Goal: Download file/media

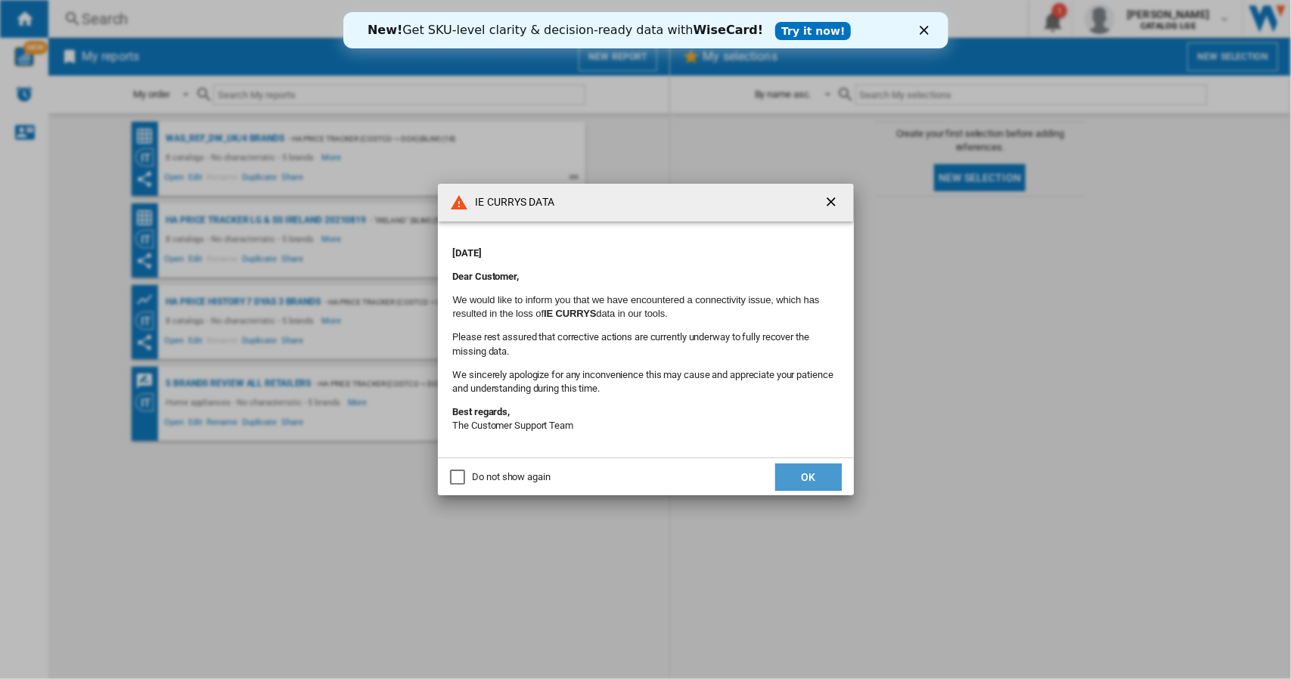
click at [800, 477] on button "OK" at bounding box center [808, 477] width 67 height 27
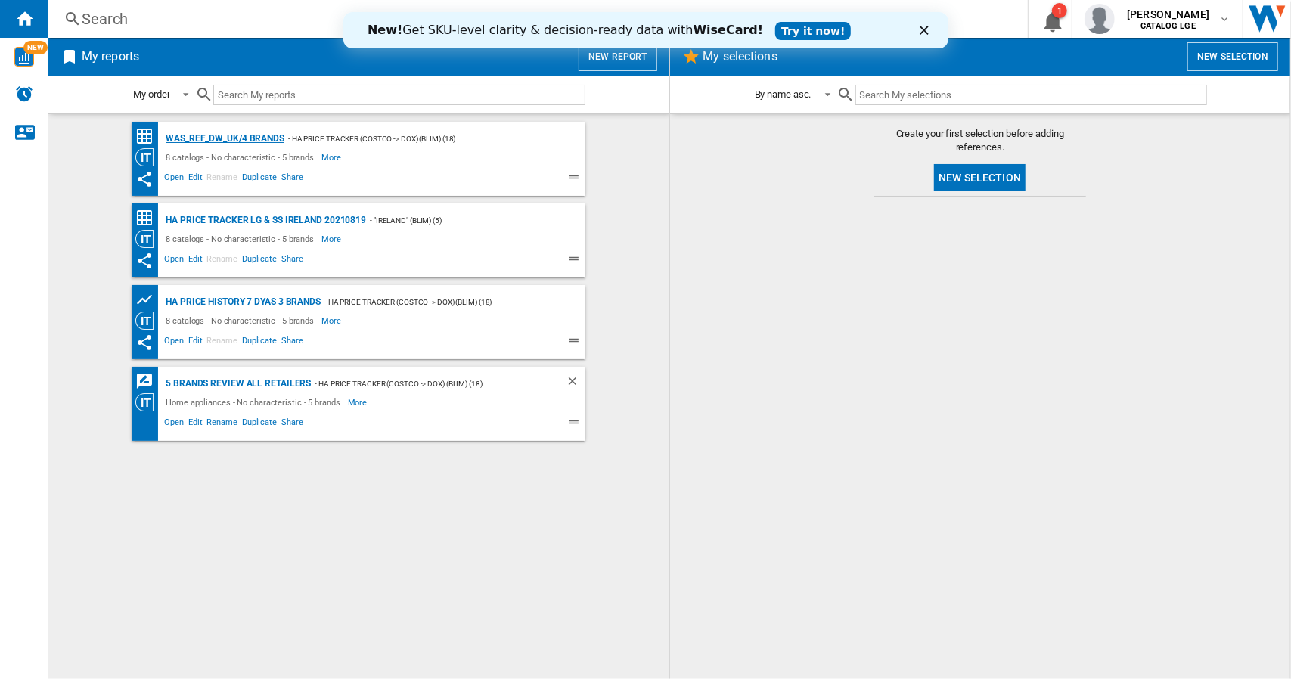
click at [262, 132] on div "WAS_REF_DW_UK/4 brands" at bounding box center [223, 138] width 122 height 19
click at [281, 303] on div "HA Price History 7 Dyas 3 Brands" at bounding box center [241, 302] width 159 height 19
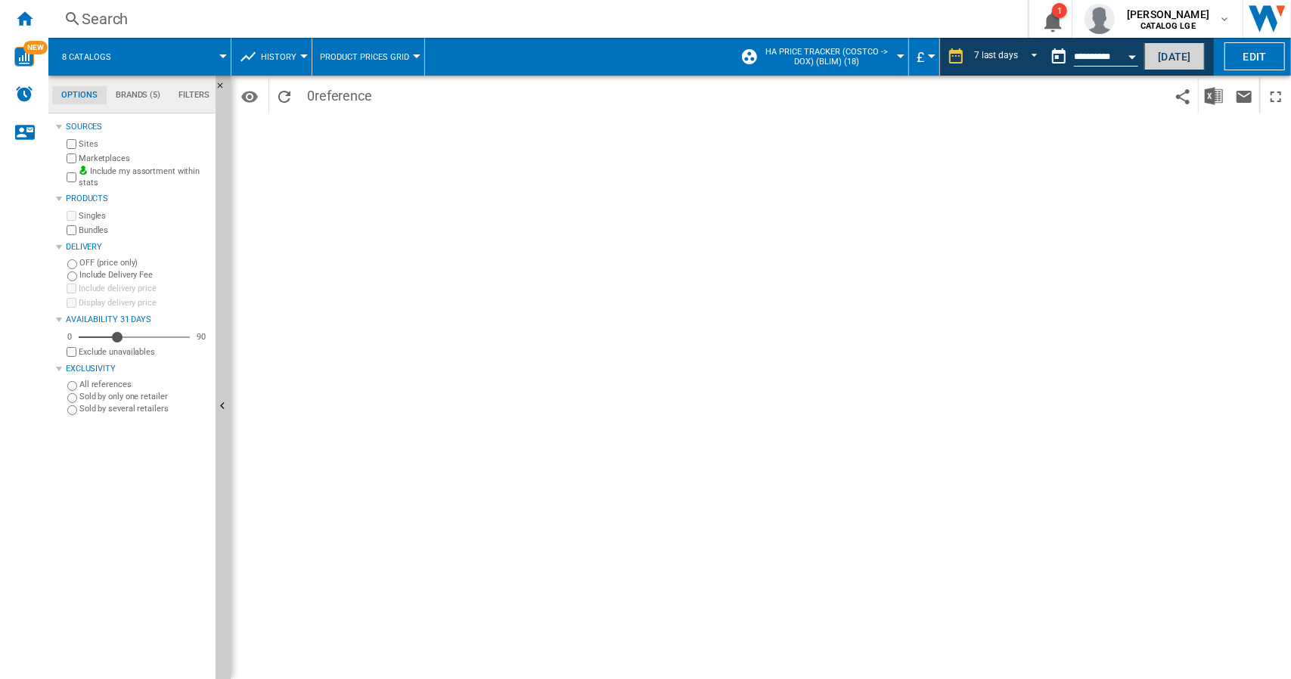
click at [1160, 55] on button "[DATE]" at bounding box center [1174, 56] width 60 height 28
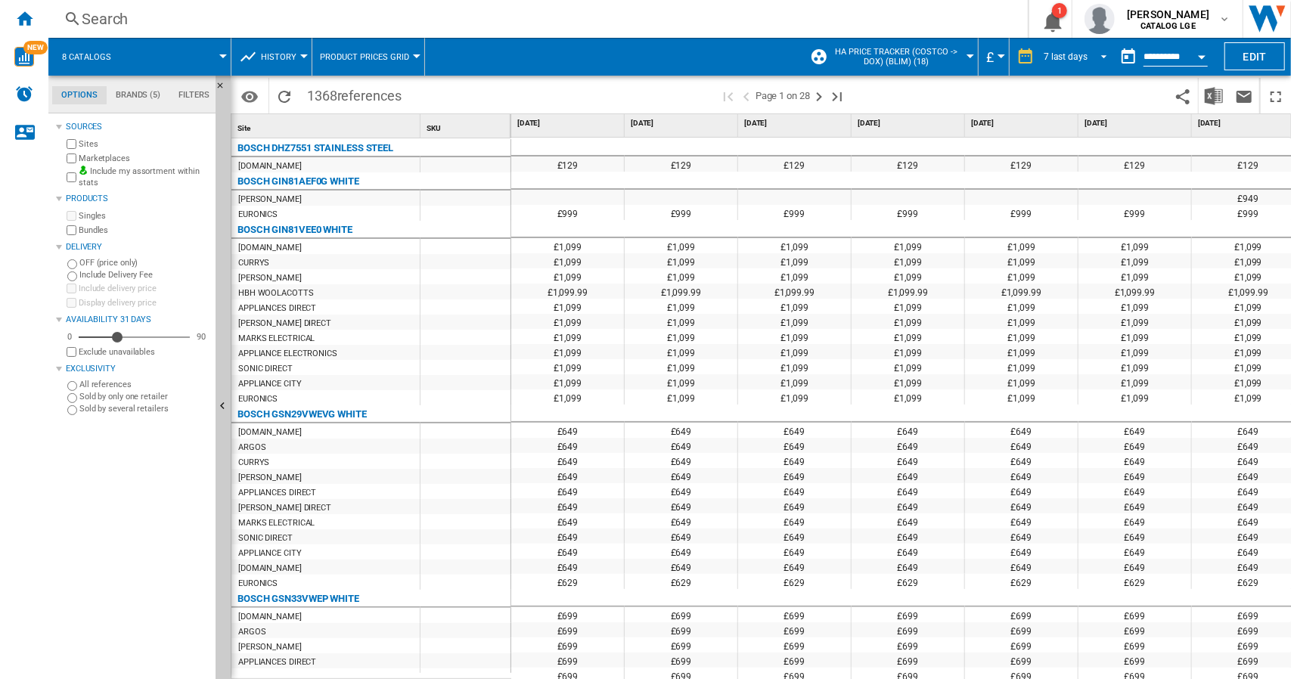
click at [1100, 56] on span "REPORTS.WIZARD.STEPS.REPORT.STEPS.REPORT_OPTIONS.PERIOD: 7 last days" at bounding box center [1099, 55] width 18 height 14
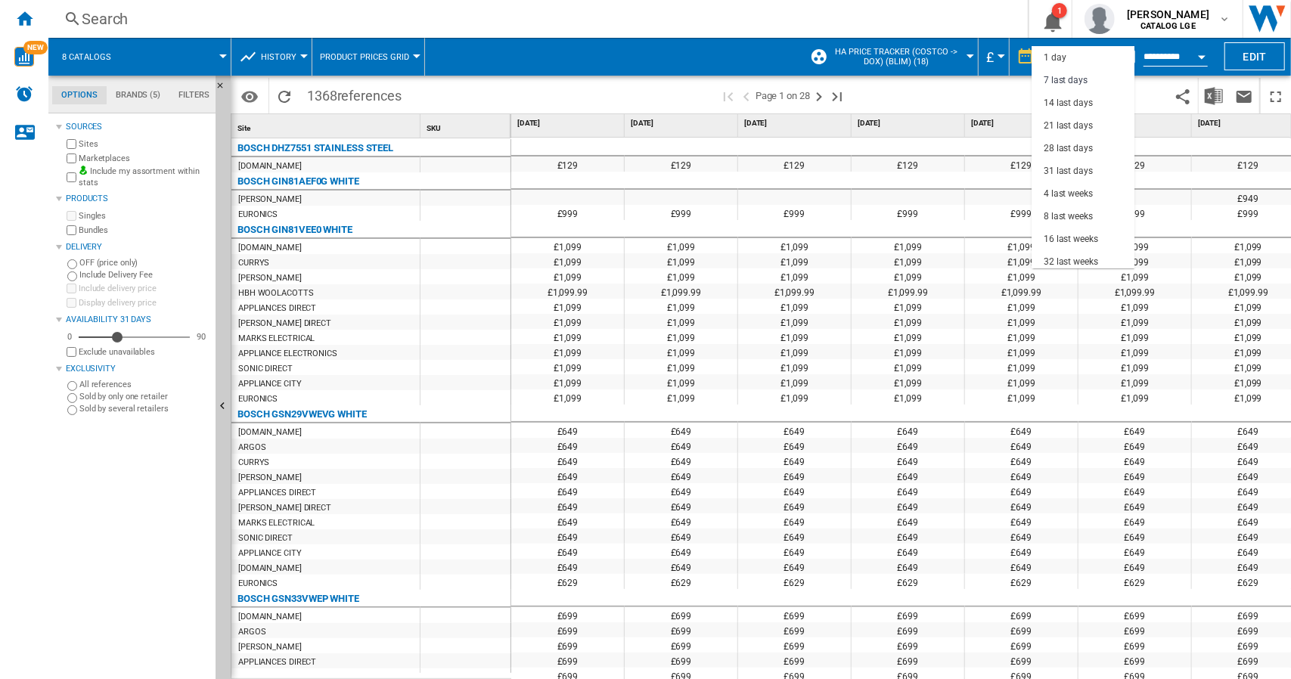
scroll to position [23, 0]
click at [1086, 149] on div "31 last days" at bounding box center [1067, 148] width 49 height 13
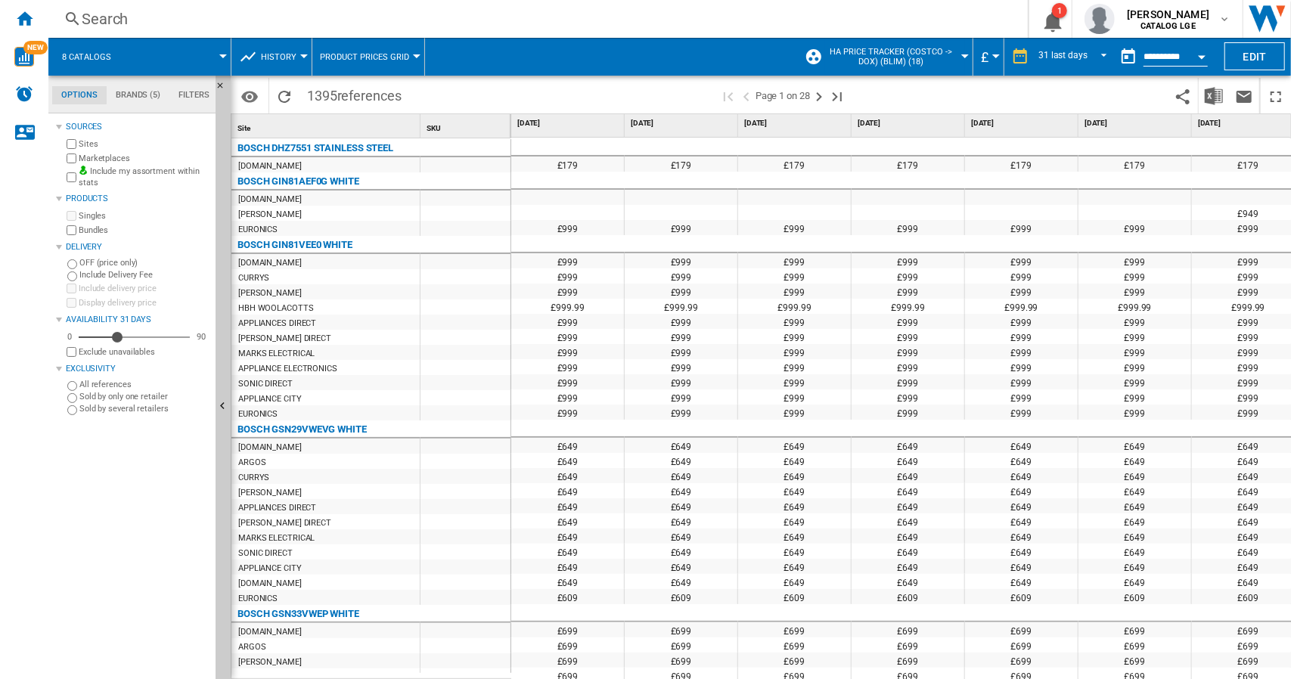
click at [1201, 52] on button "Open calendar" at bounding box center [1201, 54] width 27 height 27
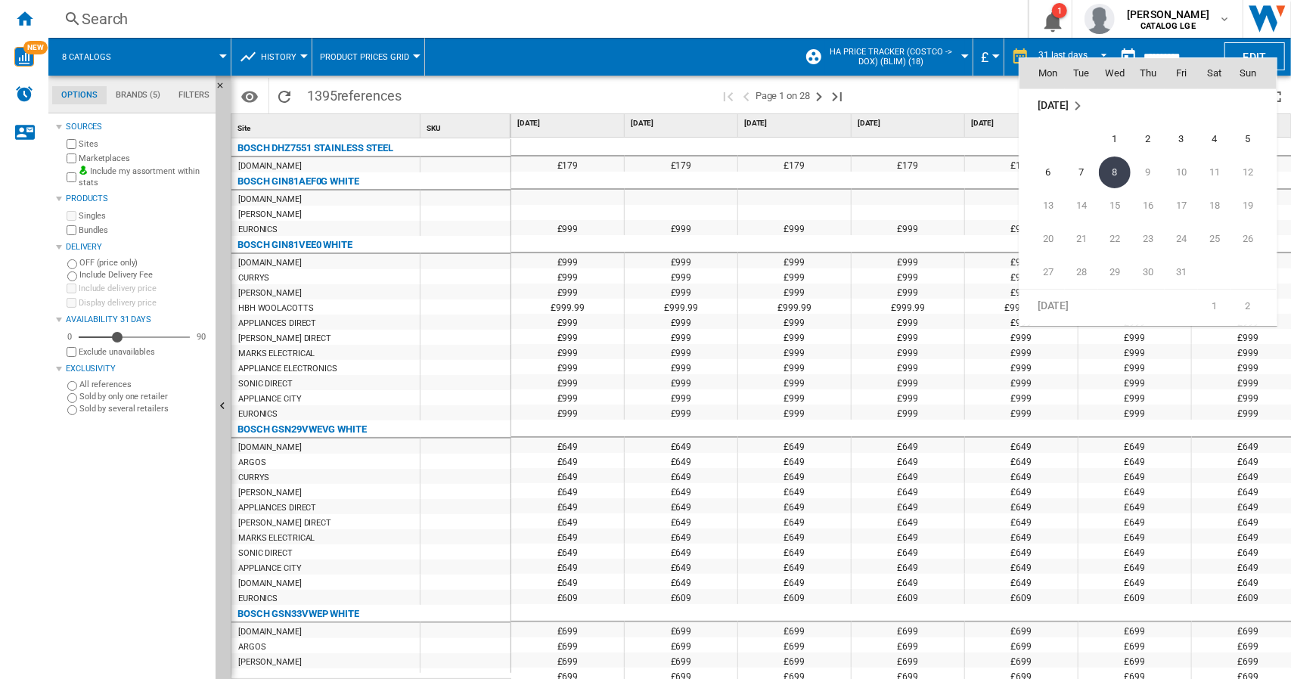
scroll to position [7138, 0]
click at [1080, 147] on span "30" at bounding box center [1081, 147] width 30 height 30
type input "**********"
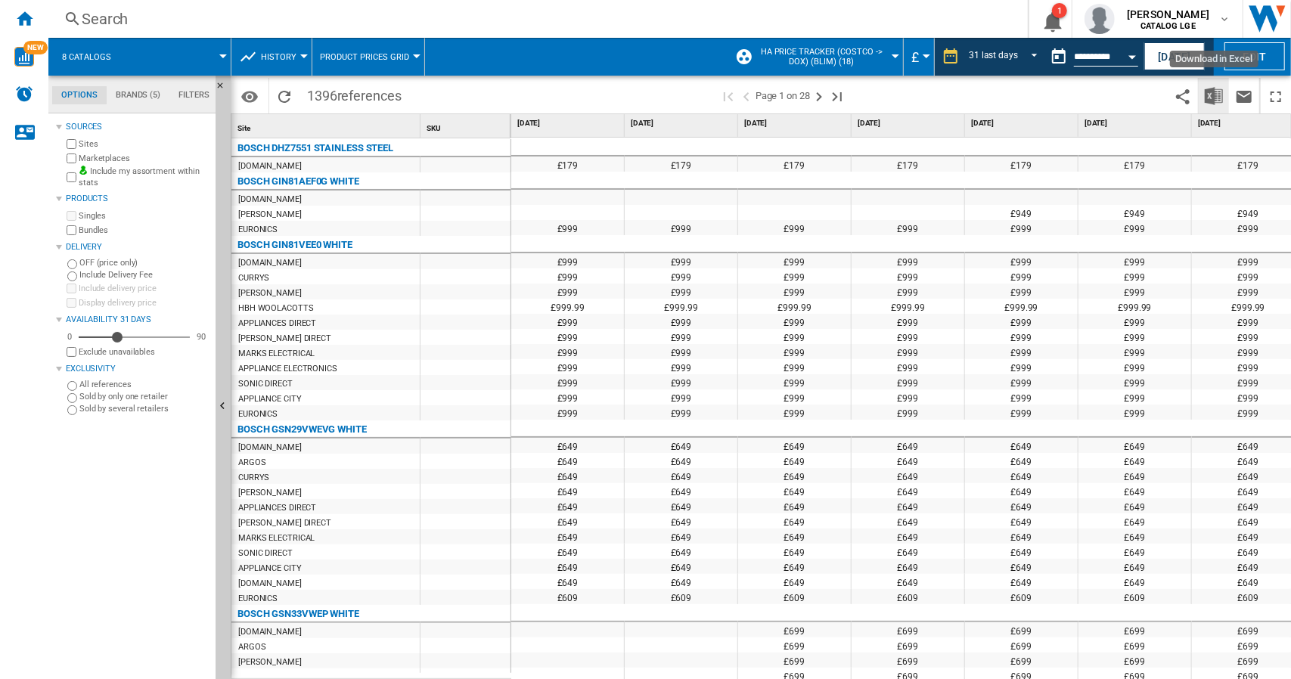
click at [1217, 94] on img "Download in Excel" at bounding box center [1214, 96] width 18 height 18
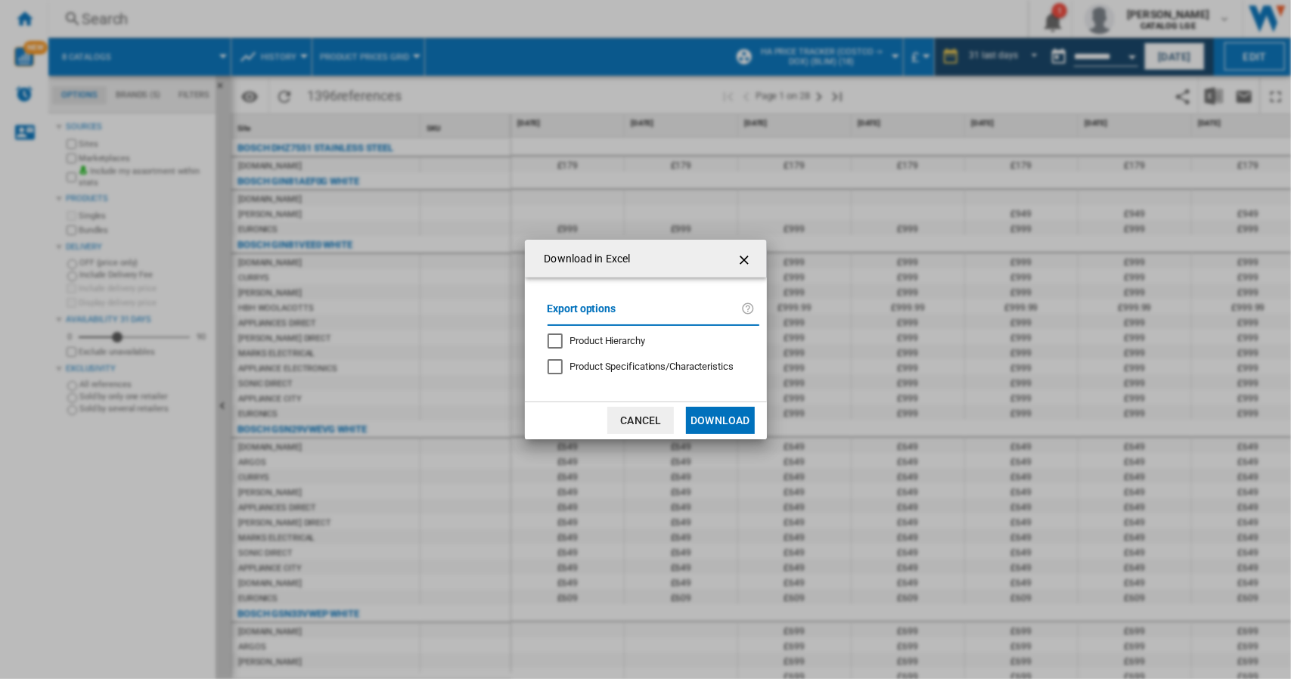
click at [718, 417] on button "Download" at bounding box center [720, 420] width 68 height 27
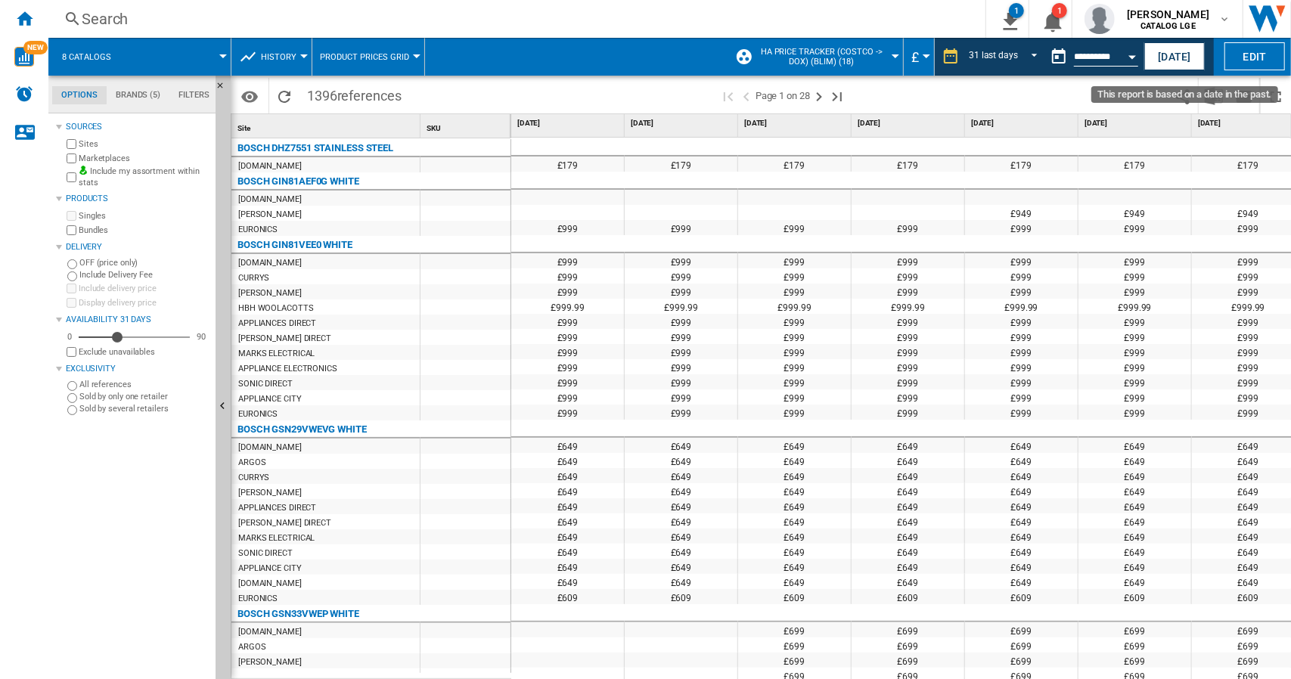
click at [1134, 55] on div "Open calendar" at bounding box center [1132, 57] width 8 height 4
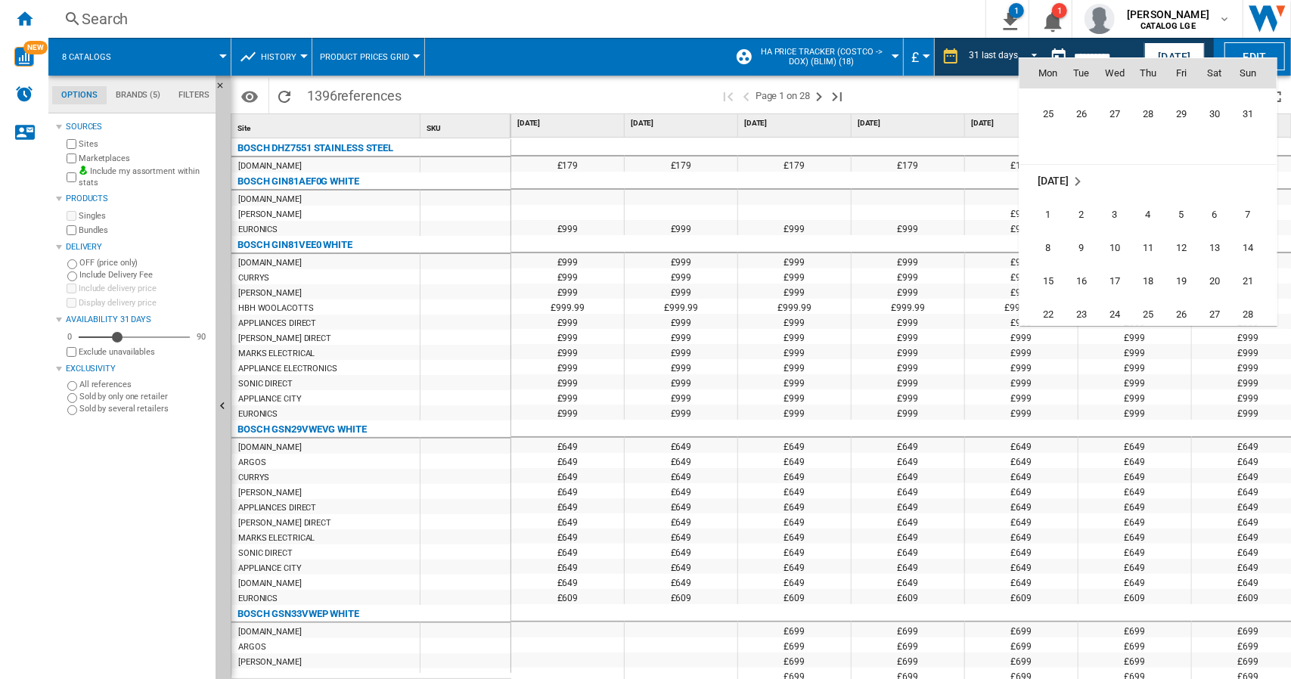
scroll to position [6862, 0]
click at [1187, 192] on span "29" at bounding box center [1181, 190] width 30 height 30
type input "**********"
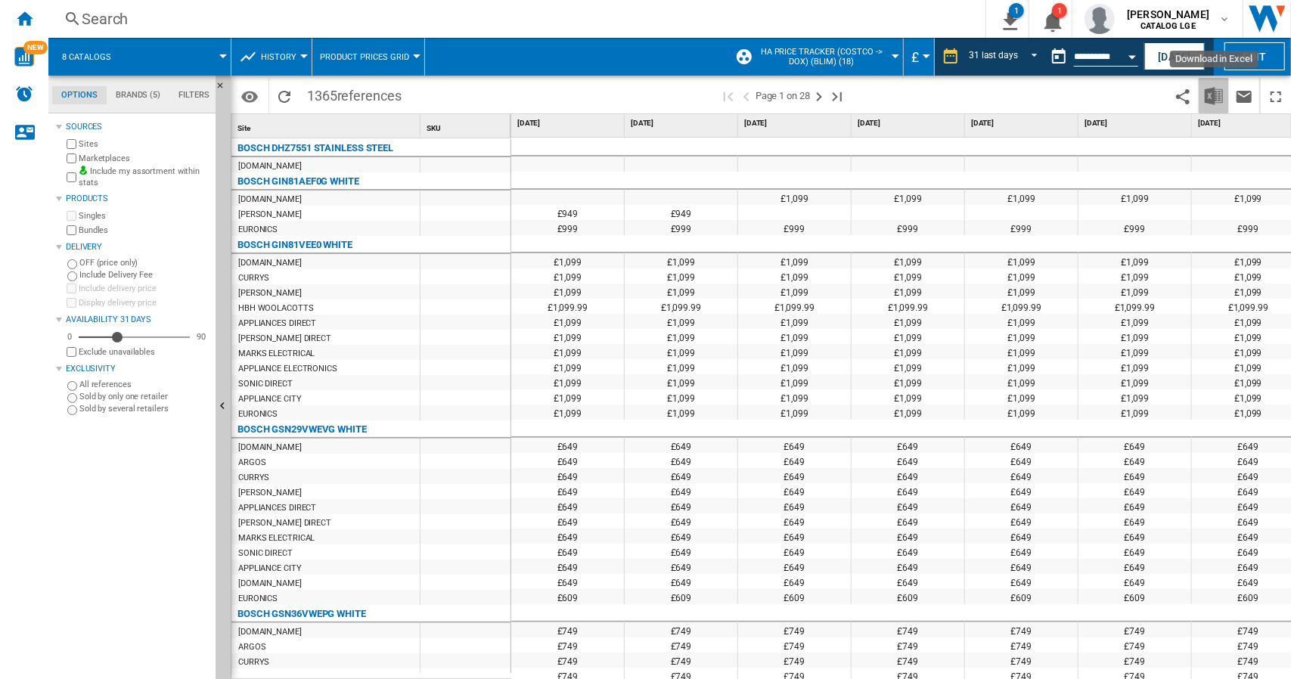
click at [1213, 101] on img "Download in Excel" at bounding box center [1214, 96] width 18 height 18
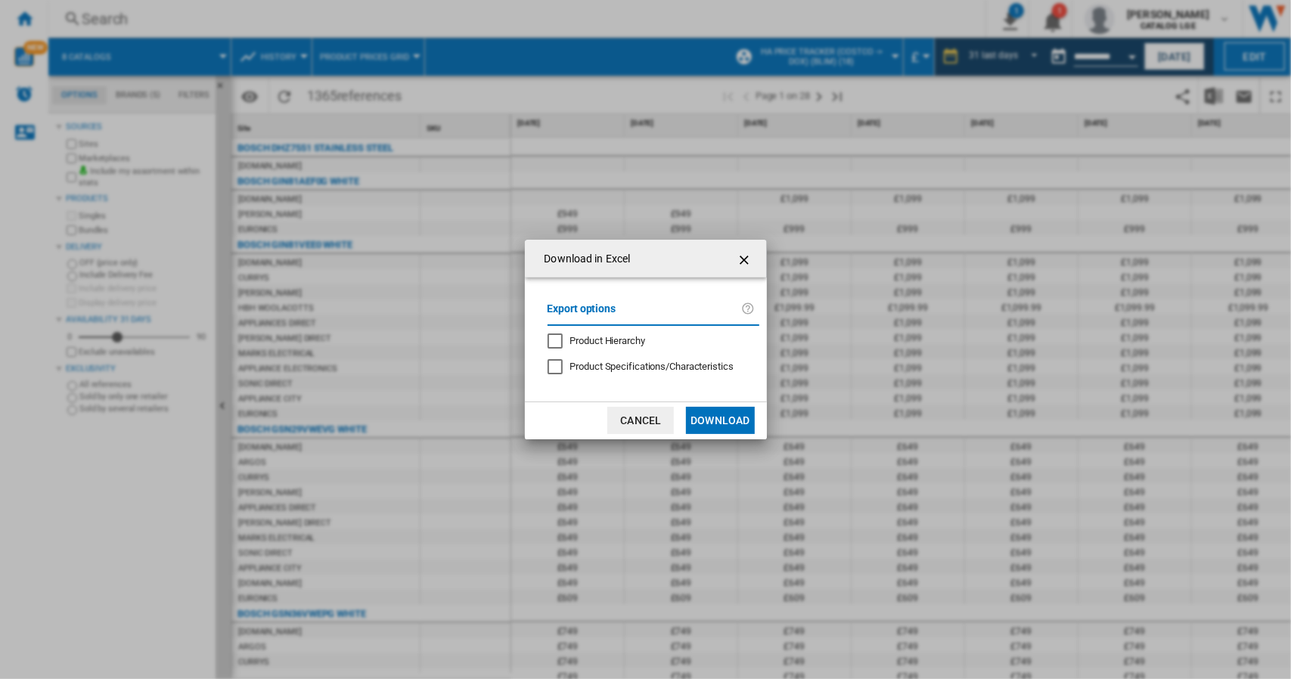
click at [738, 421] on button "Download" at bounding box center [720, 420] width 68 height 27
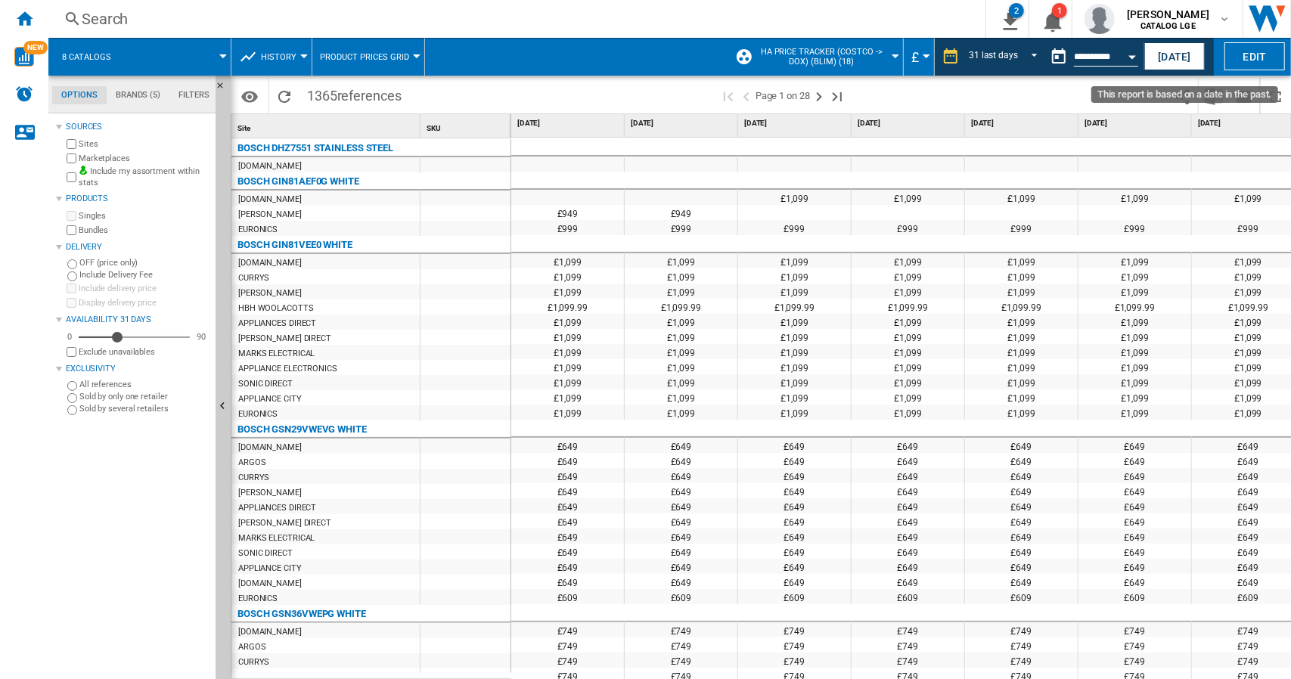
click at [1131, 57] on div "Open calendar" at bounding box center [1132, 57] width 8 height 4
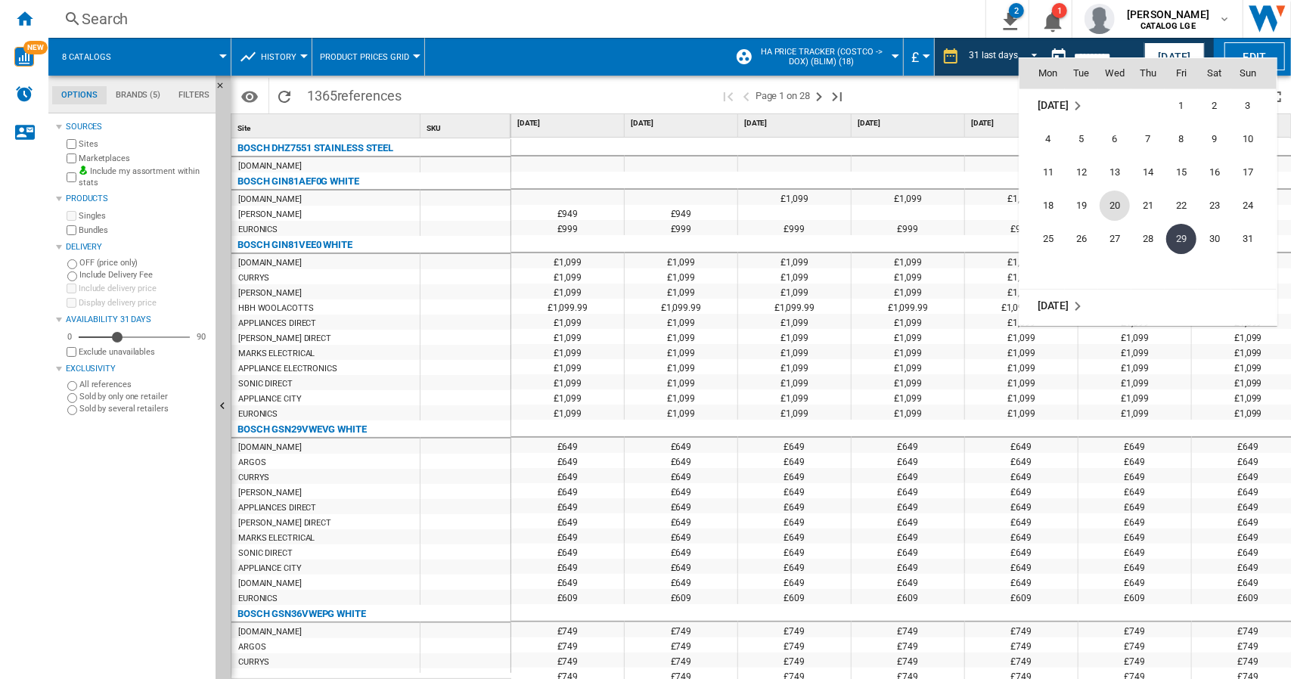
scroll to position [6662, 0]
click at [1080, 225] on span "29" at bounding box center [1081, 223] width 30 height 30
type input "**********"
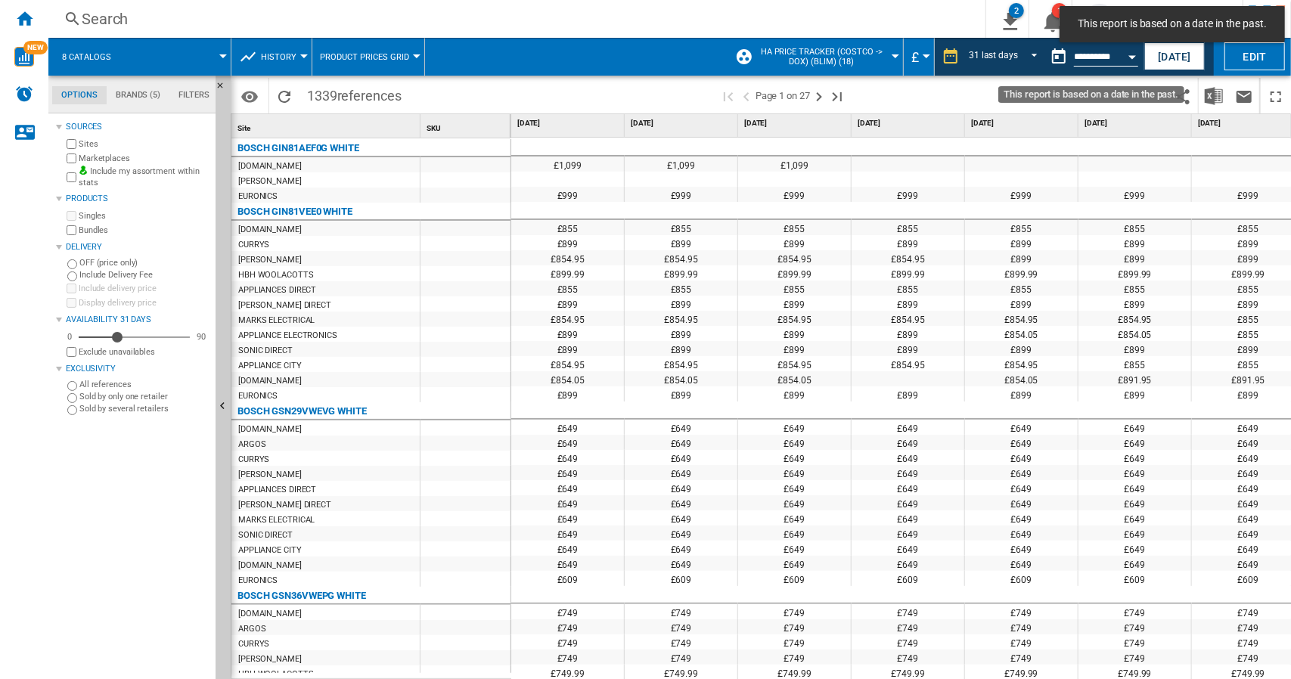
click at [1133, 53] on button "Open calendar" at bounding box center [1131, 54] width 27 height 27
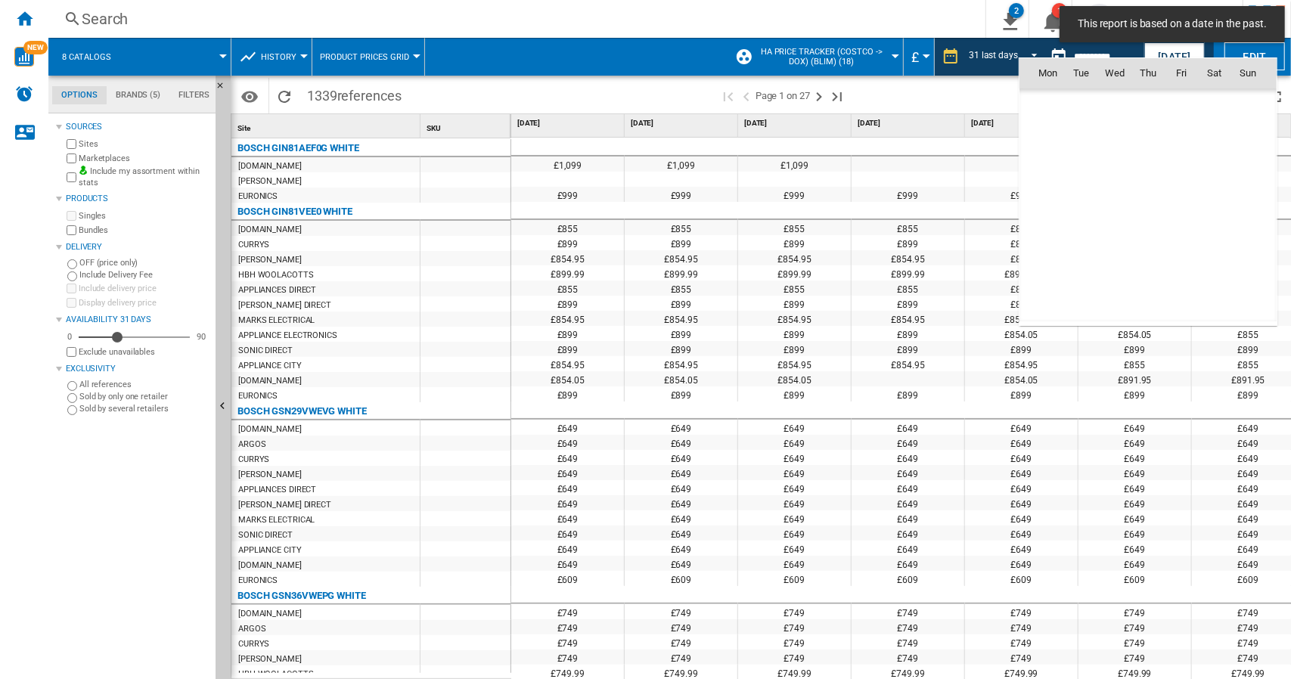
scroll to position [6613, 0]
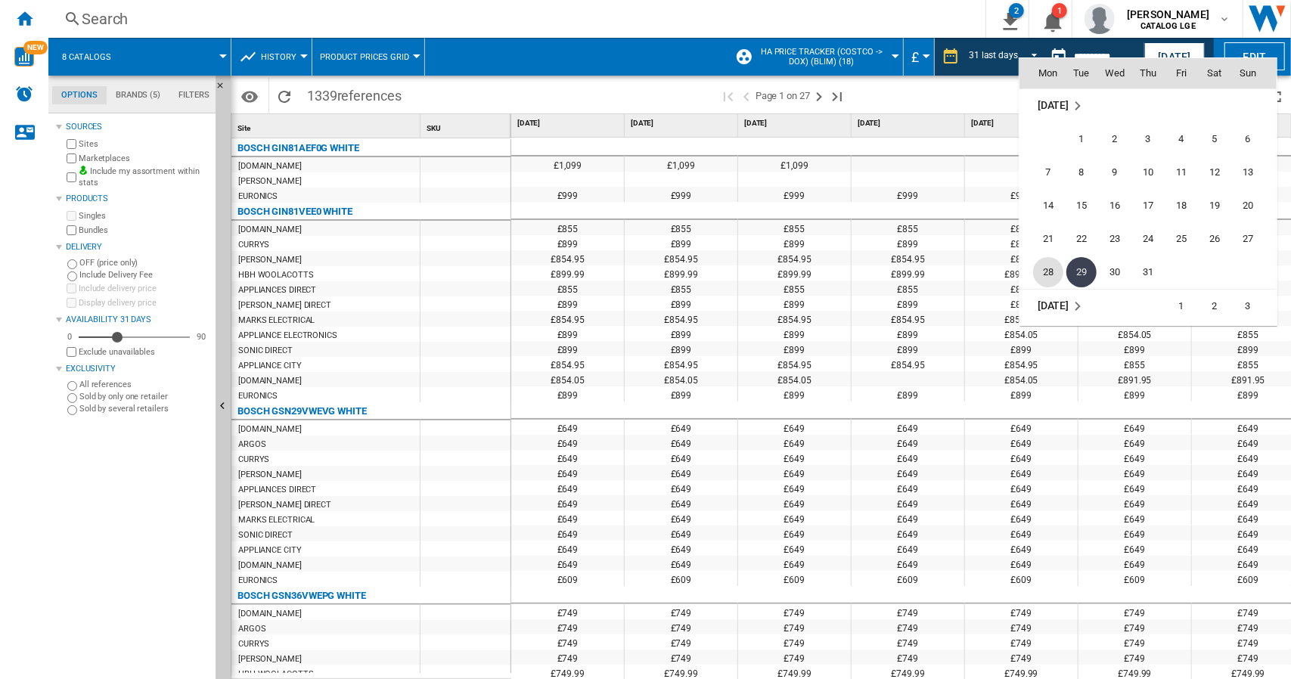
click at [1047, 273] on span "28" at bounding box center [1048, 272] width 30 height 30
type input "**********"
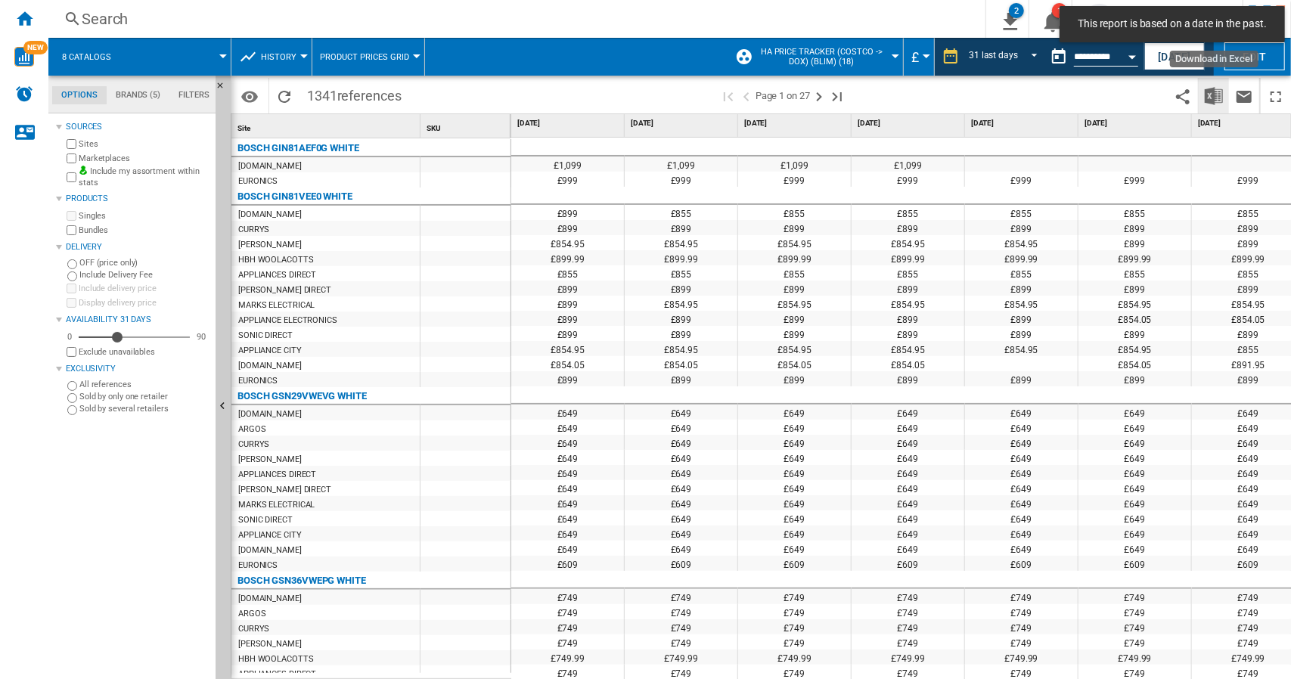
click at [1210, 98] on img "Download in Excel" at bounding box center [1214, 96] width 18 height 18
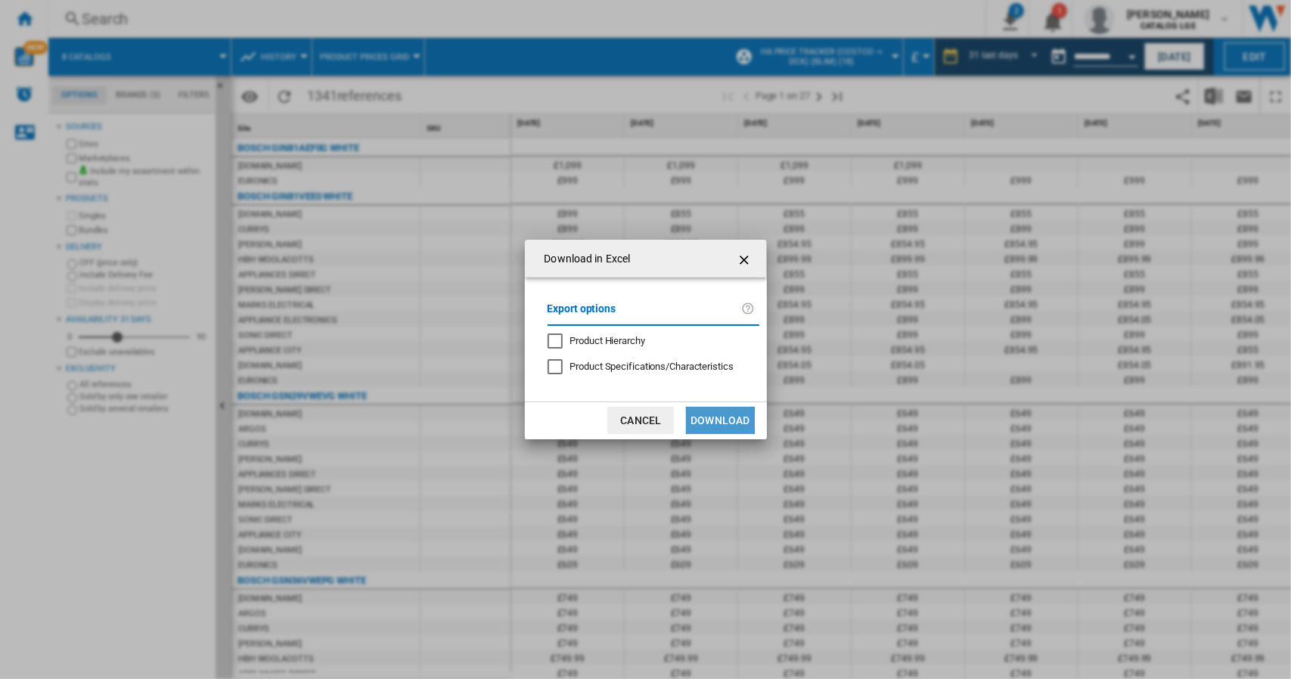
click at [730, 424] on button "Download" at bounding box center [720, 420] width 68 height 27
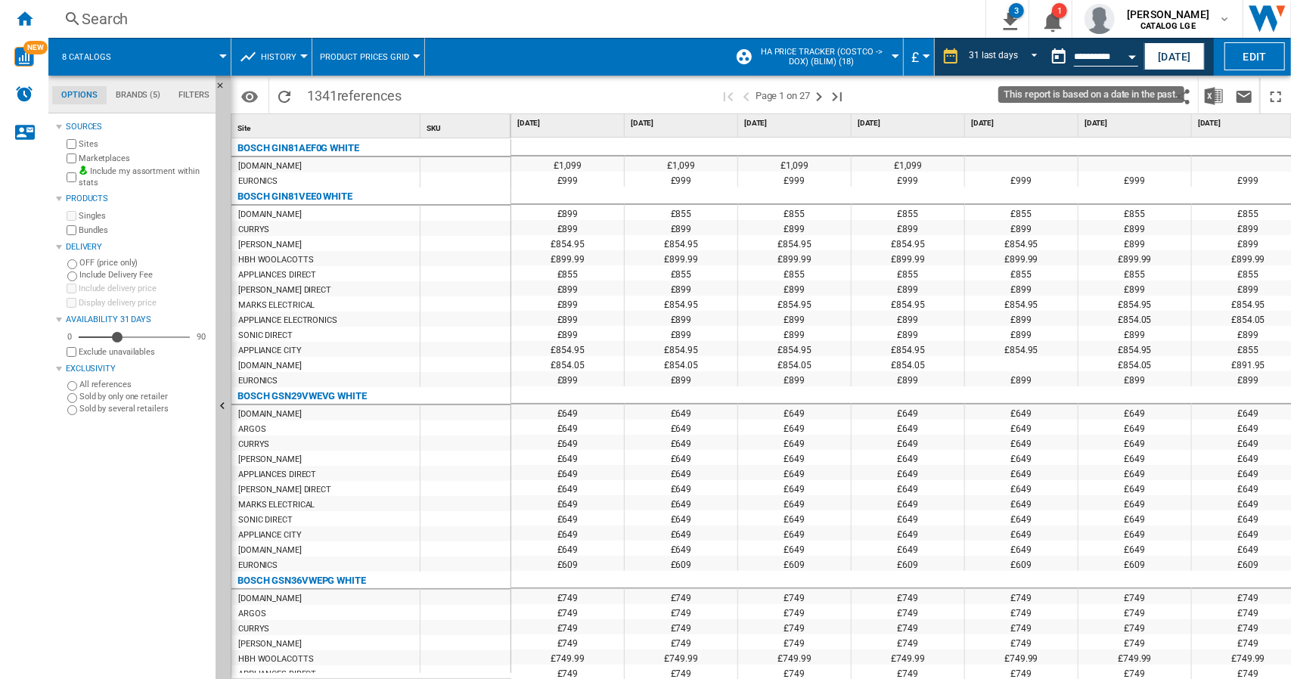
click at [1128, 51] on button "Open calendar" at bounding box center [1131, 54] width 27 height 27
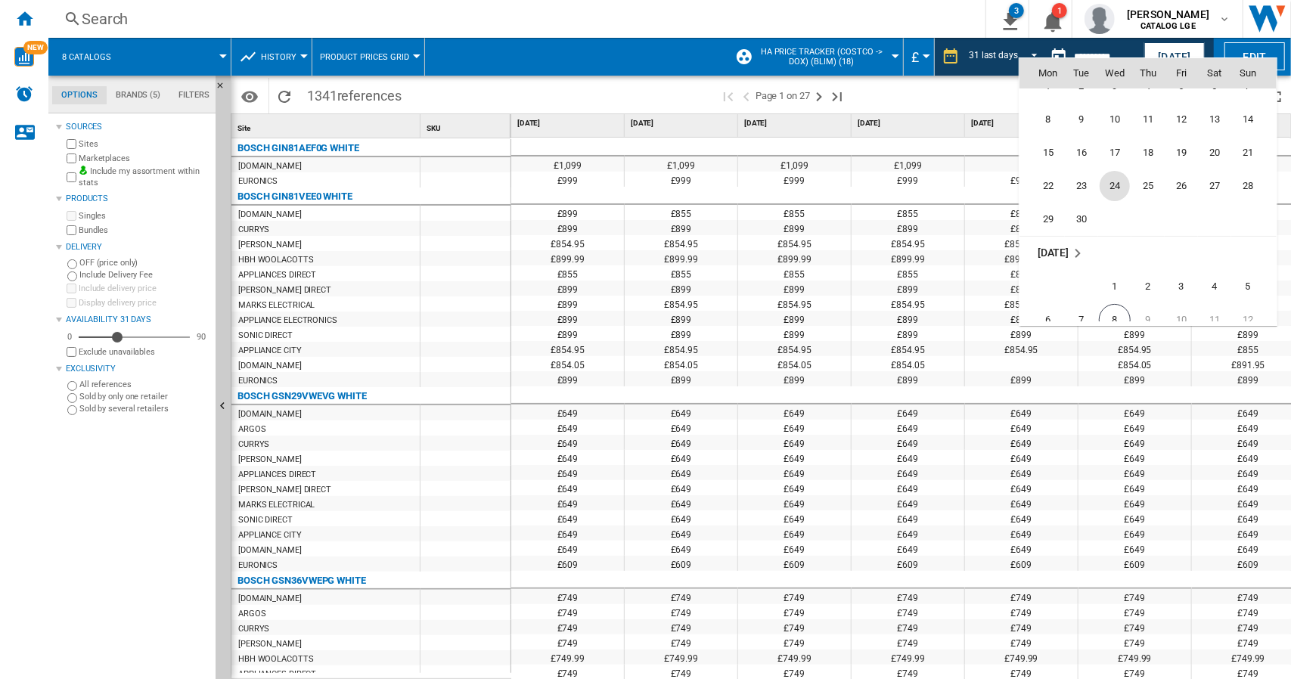
scroll to position [6991, 0]
click at [1074, 291] on span "30" at bounding box center [1081, 295] width 30 height 30
type input "**********"
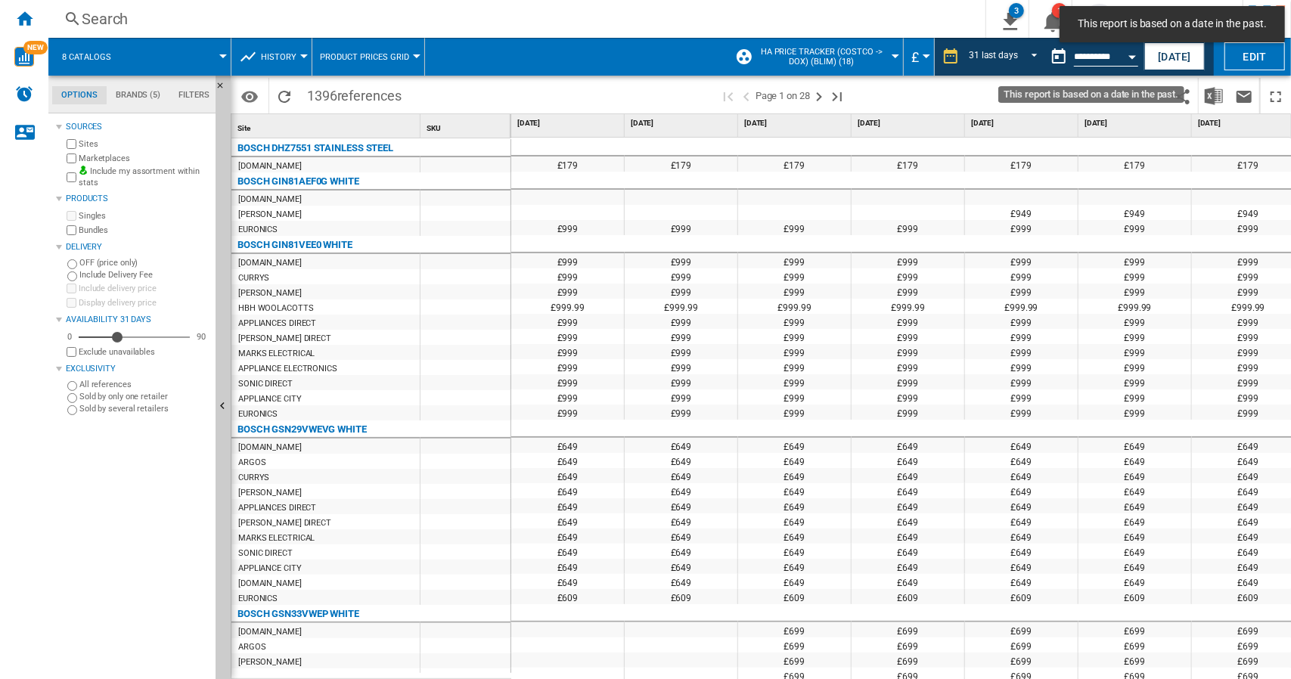
click at [1132, 58] on div "Open calendar" at bounding box center [1132, 57] width 8 height 4
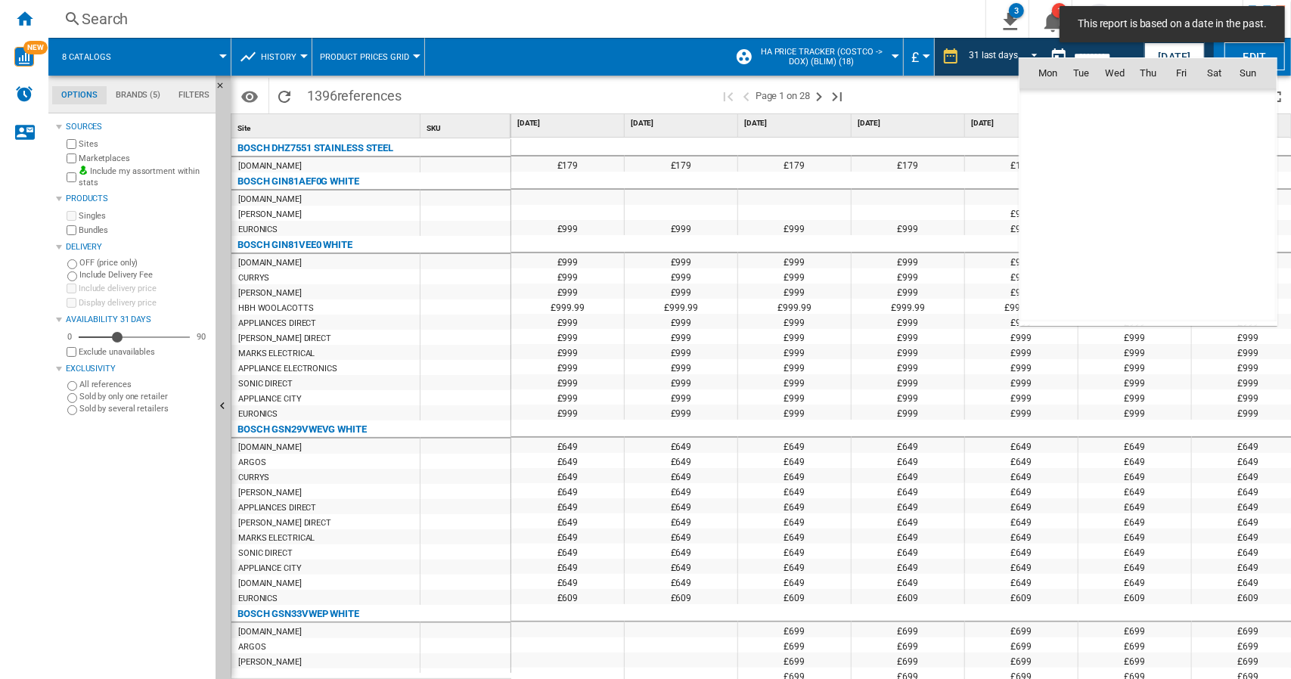
scroll to position [7013, 0]
click at [1132, 58] on th "Thu" at bounding box center [1147, 73] width 33 height 30
click at [1013, 48] on div at bounding box center [645, 339] width 1291 height 679
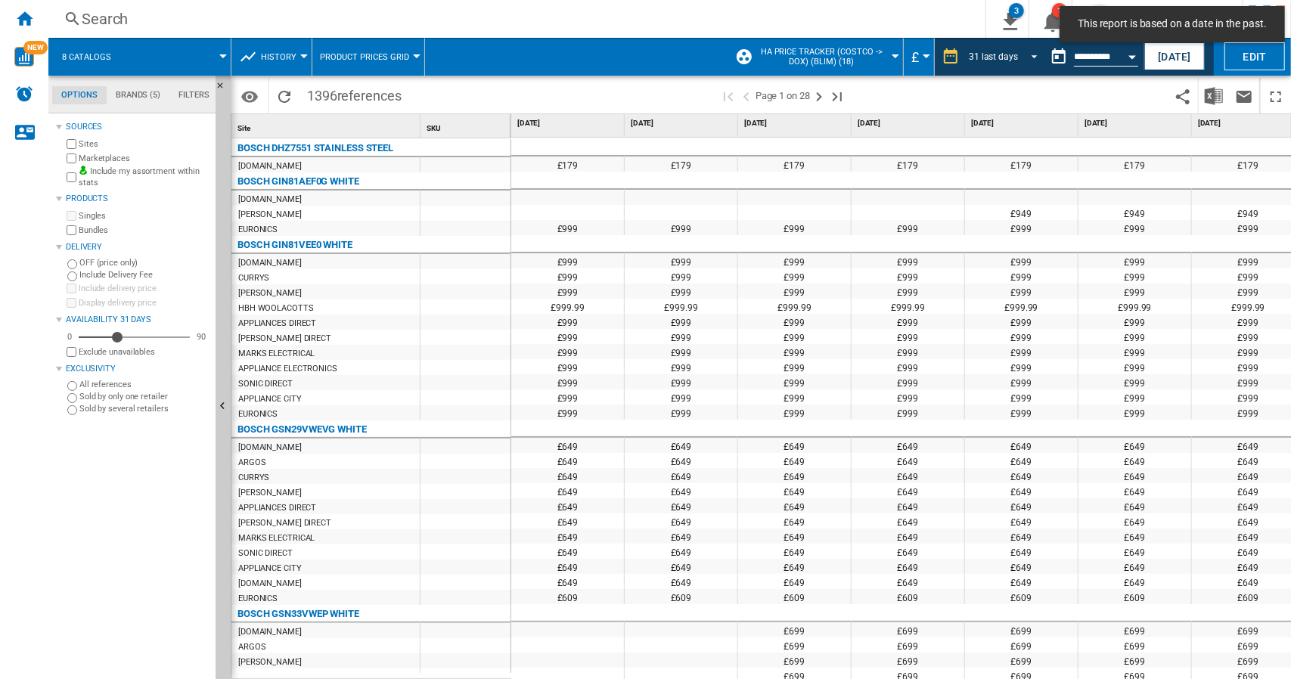
click at [1027, 59] on span "REPORTS.WIZARD.STEPS.REPORT.STEPS.REPORT_OPTIONS.PERIOD: 31 last days" at bounding box center [1030, 55] width 18 height 14
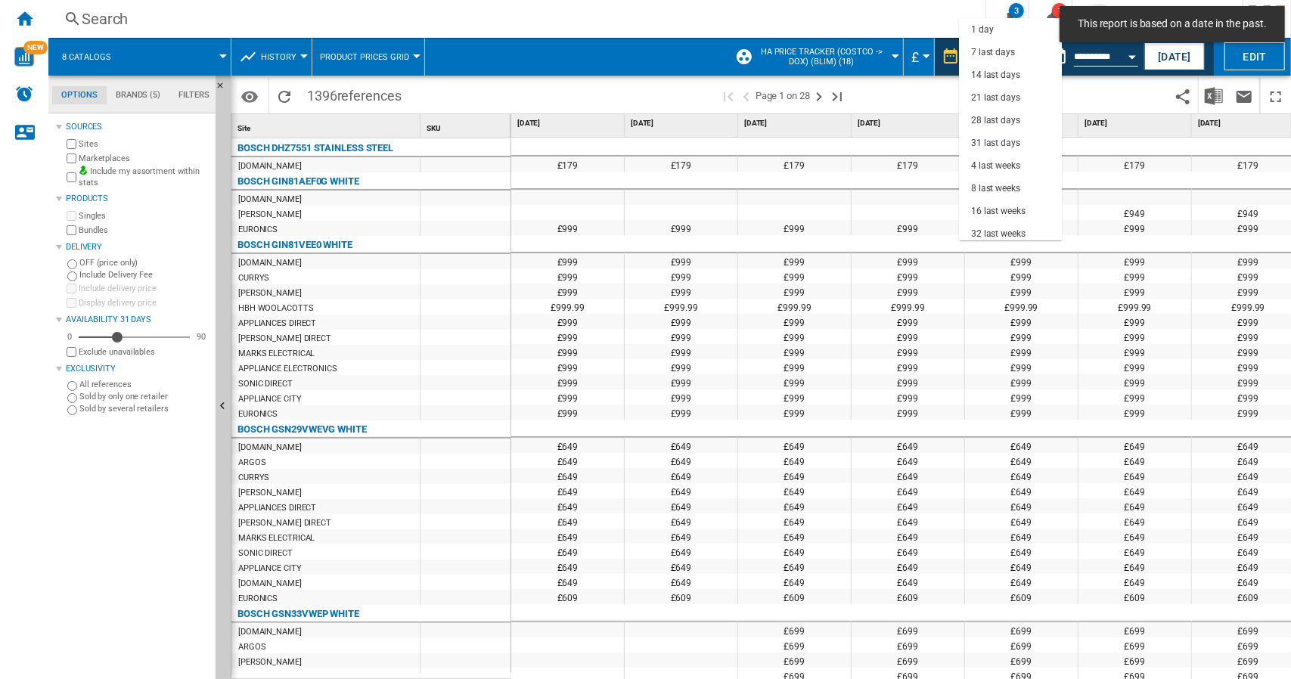
scroll to position [86, 0]
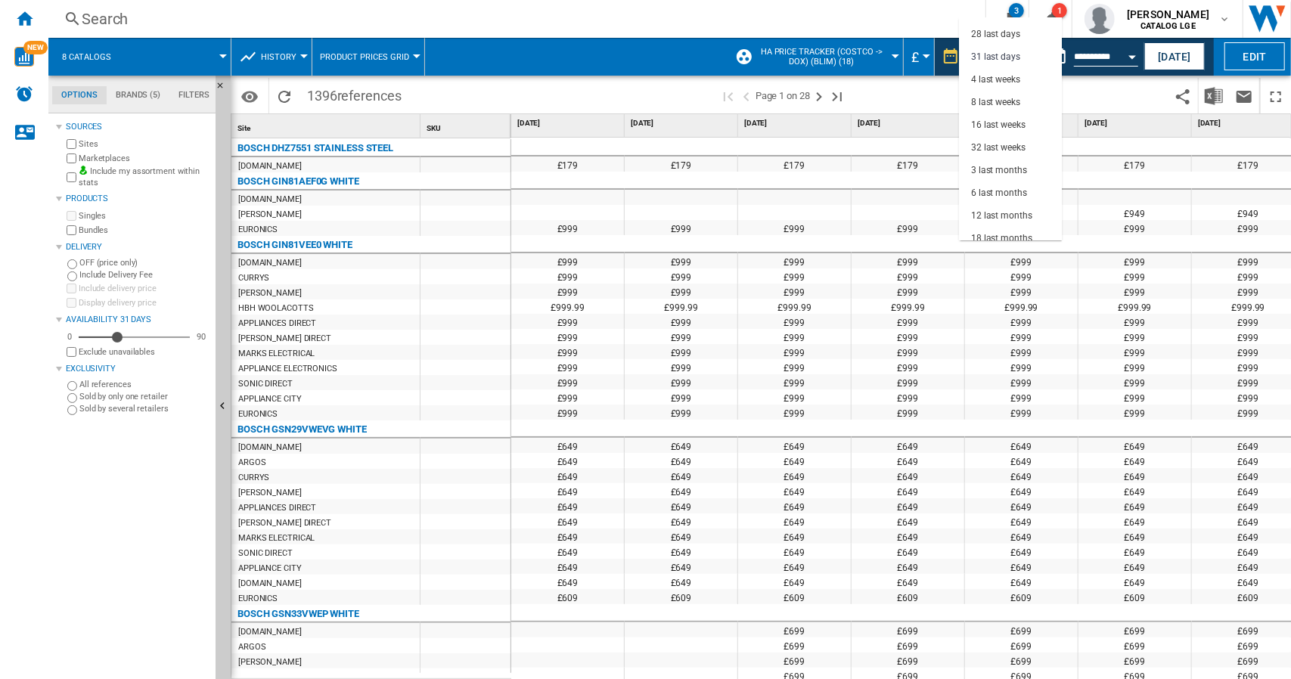
click at [1205, 98] on md-backdrop at bounding box center [645, 339] width 1291 height 679
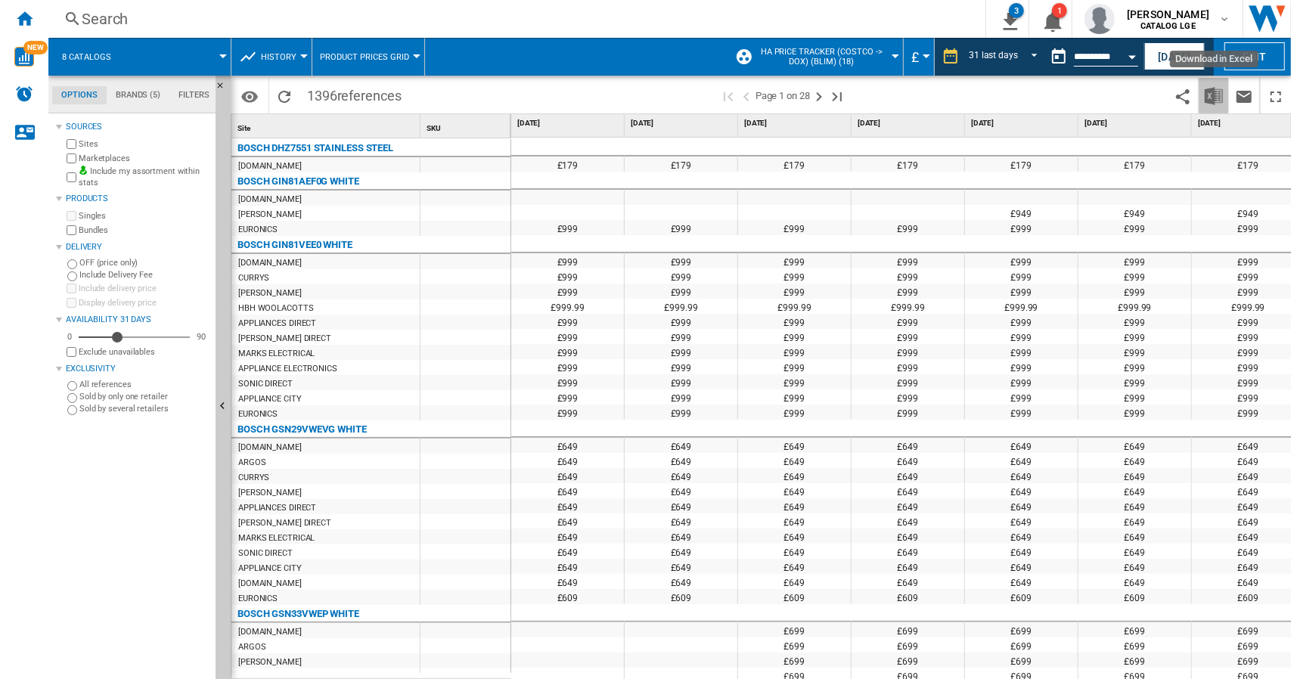
click at [1214, 96] on img "Download in Excel" at bounding box center [1214, 96] width 18 height 18
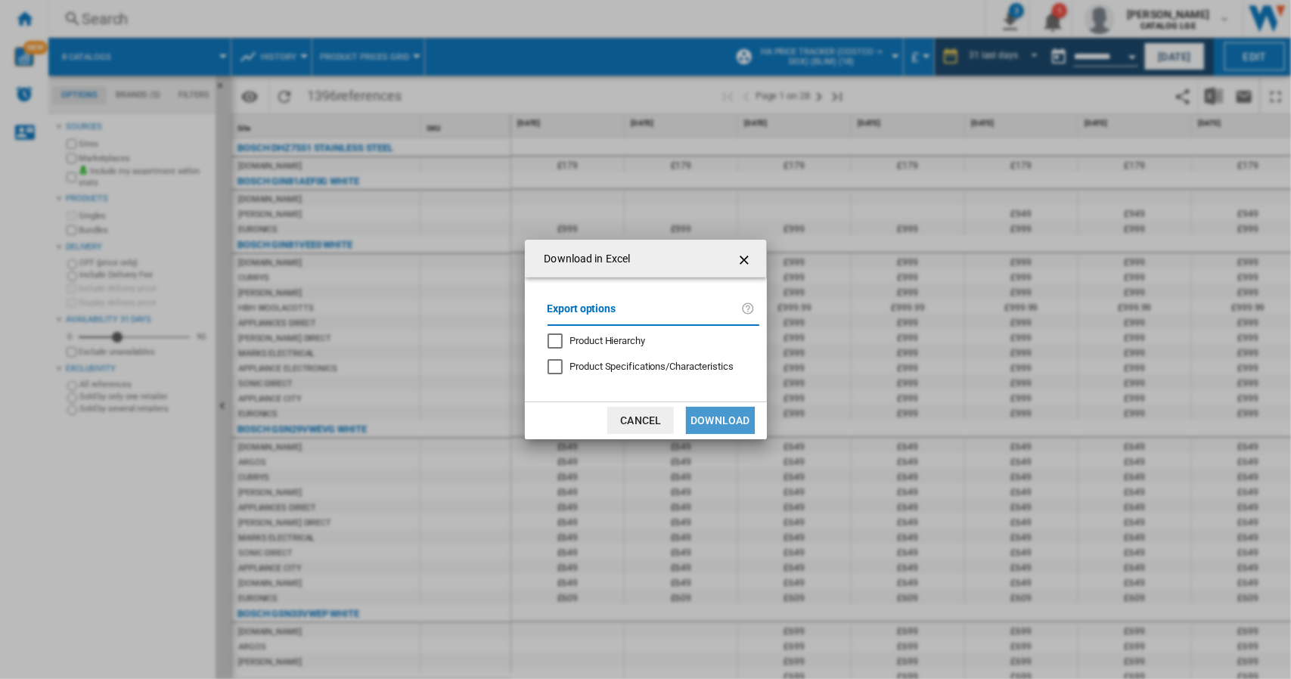
click at [714, 420] on button "Download" at bounding box center [720, 420] width 68 height 27
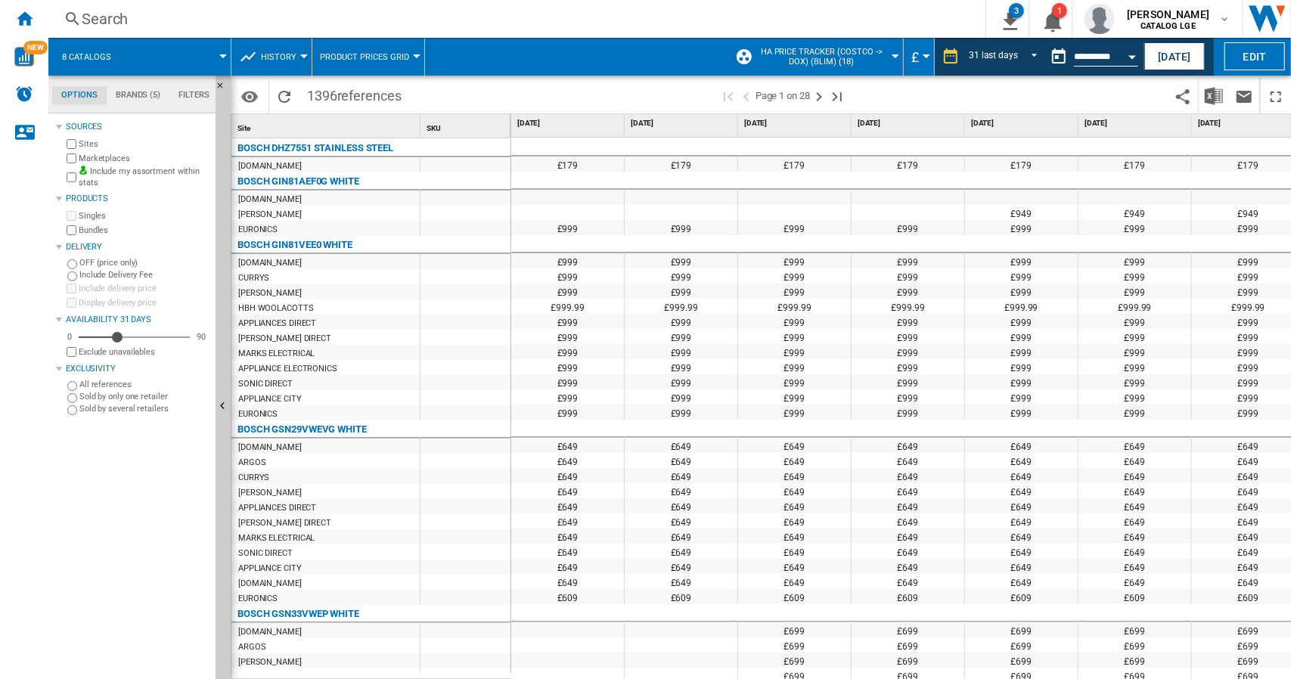
click at [1134, 55] on div "Open calendar" at bounding box center [1132, 57] width 8 height 4
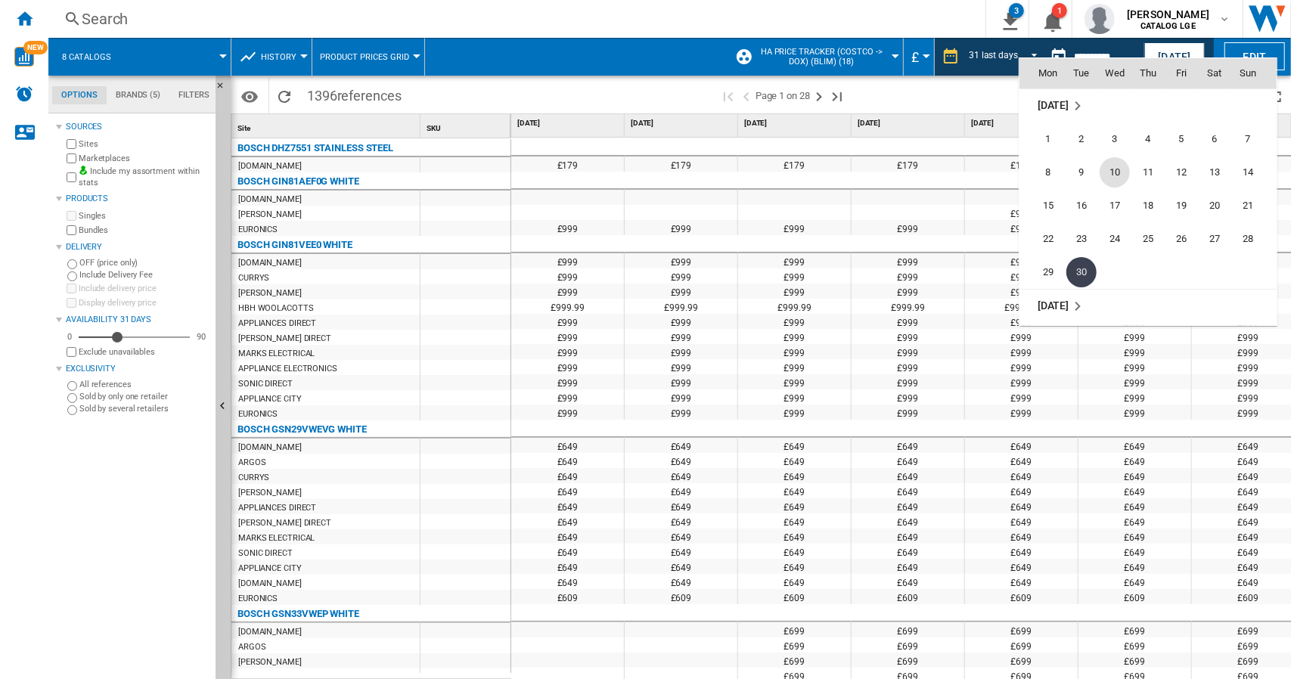
scroll to position [6862, 0]
click at [1251, 193] on span "31" at bounding box center [1248, 190] width 30 height 30
type input "**********"
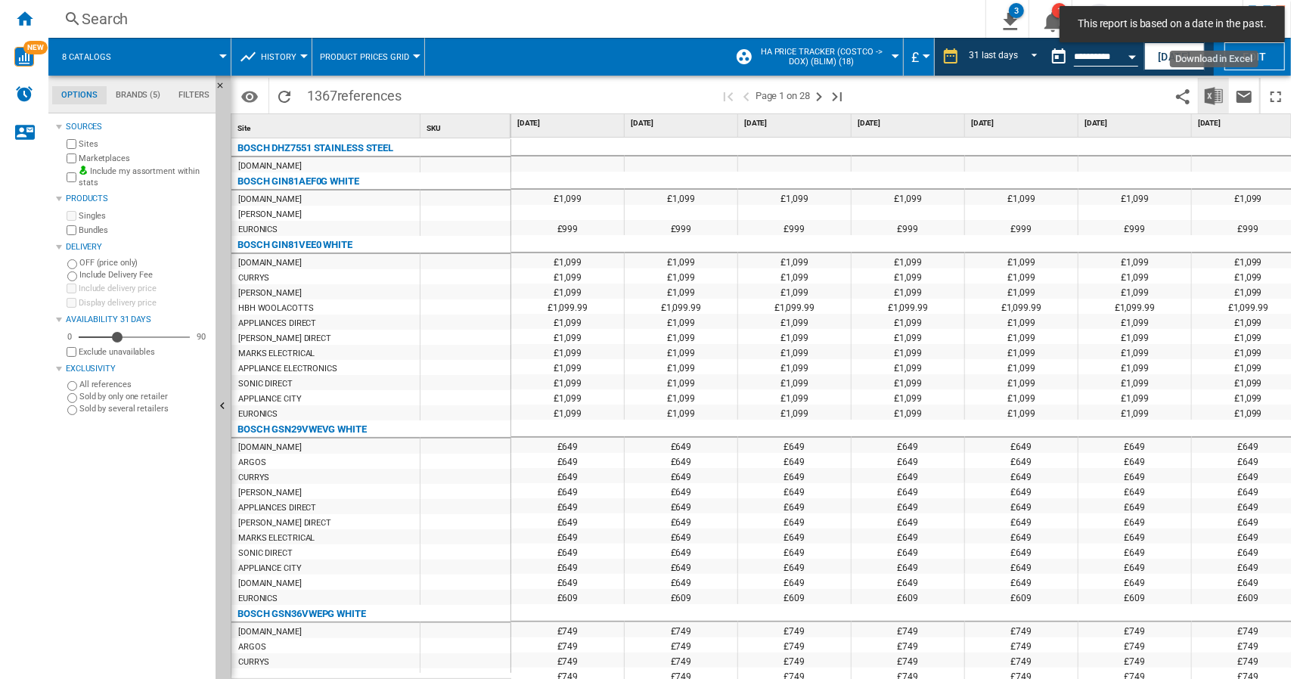
click at [1217, 93] on img "Download in Excel" at bounding box center [1214, 96] width 18 height 18
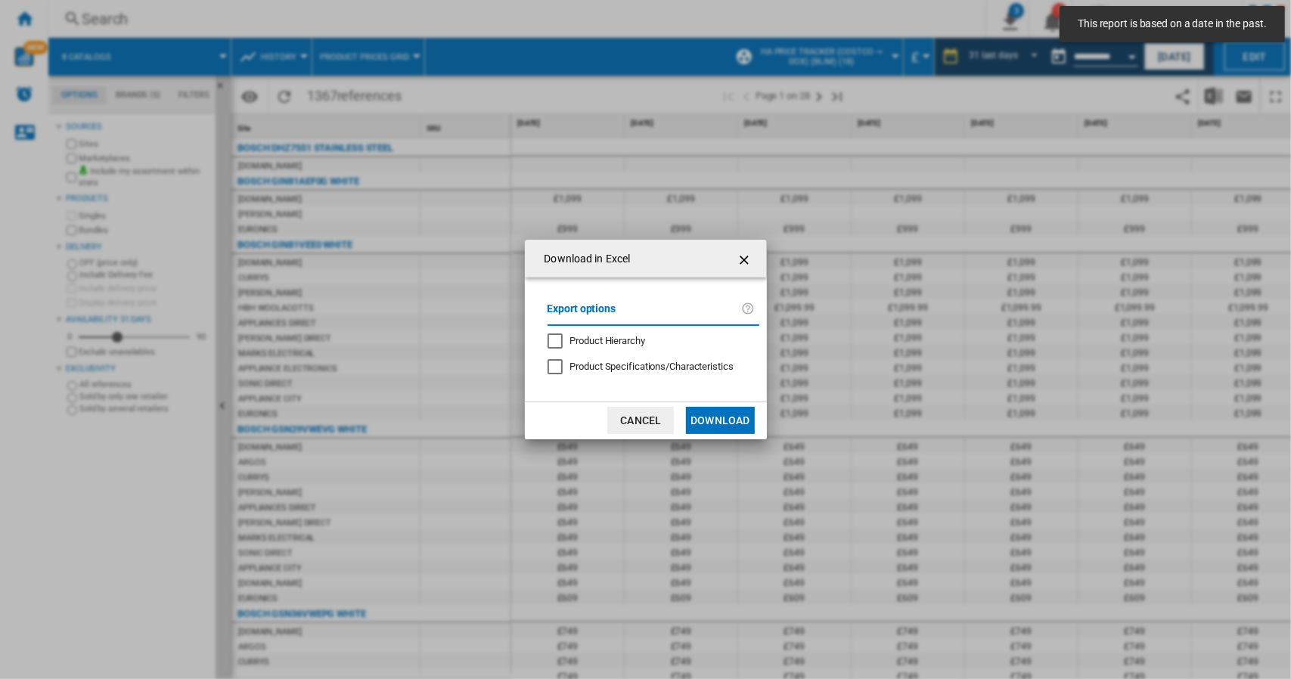
click at [739, 415] on button "Download" at bounding box center [720, 420] width 68 height 27
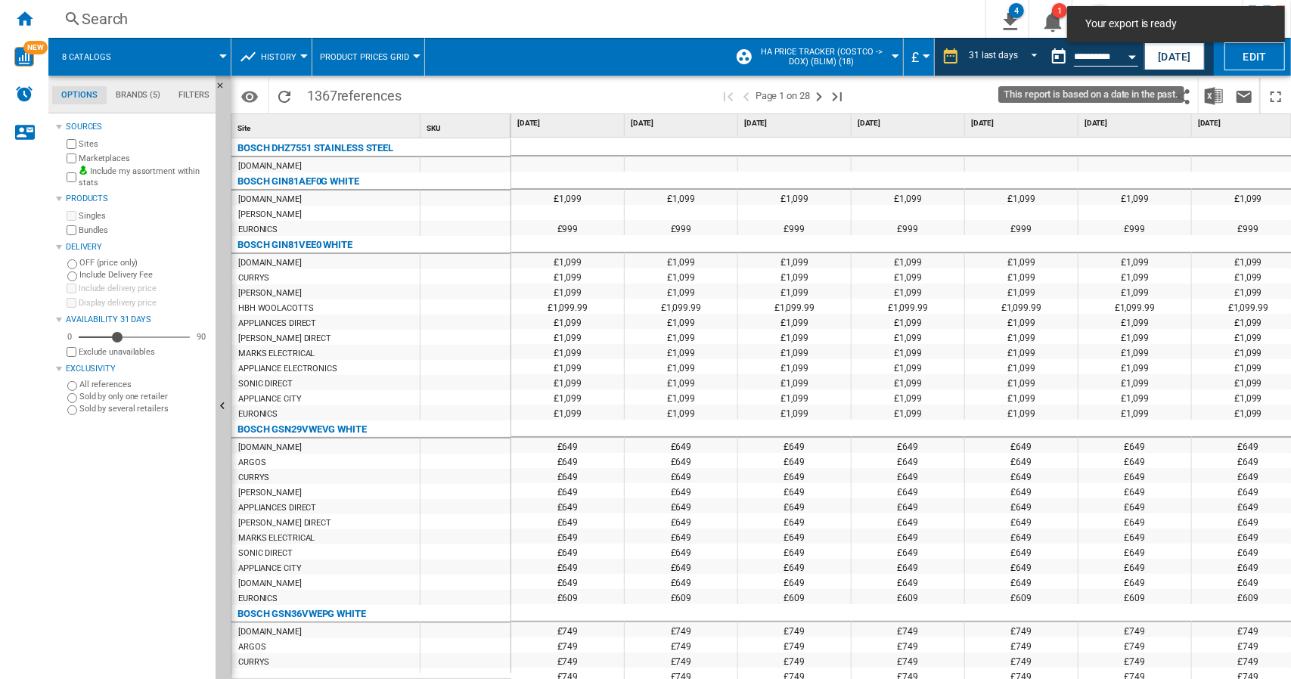
click at [1136, 57] on div "Open calendar" at bounding box center [1132, 57] width 8 height 4
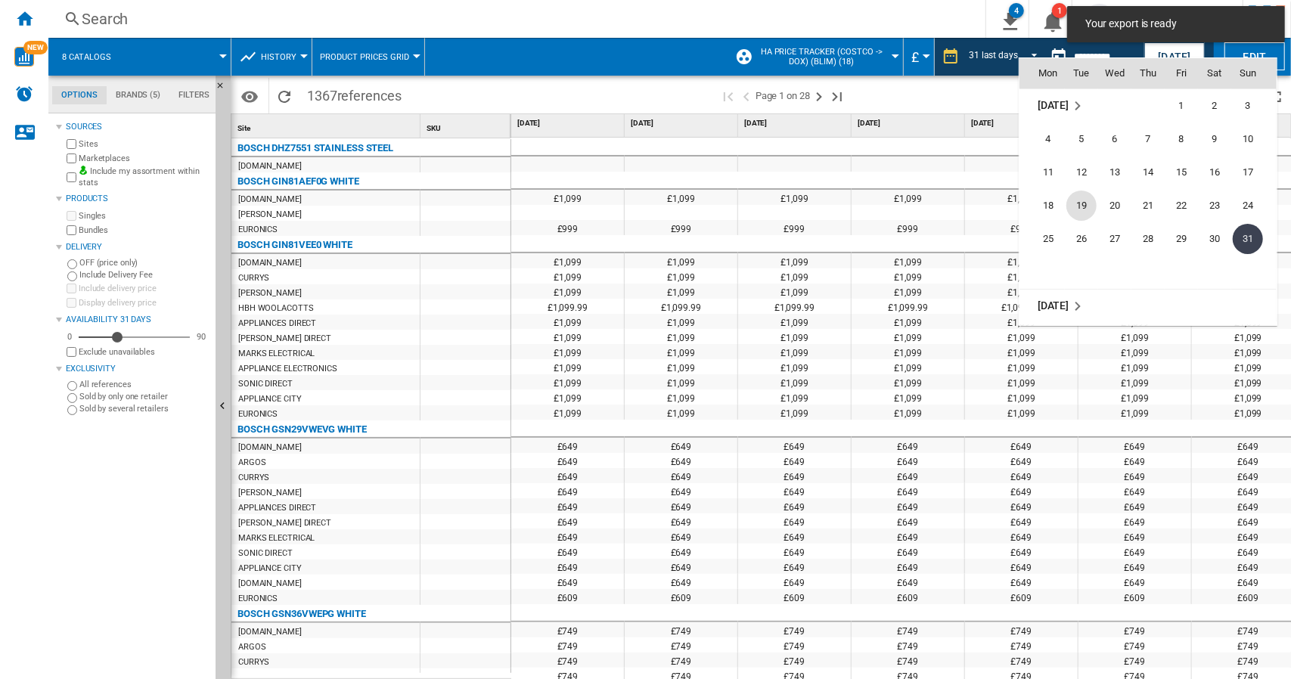
scroll to position [6586, 0]
click at [1150, 296] on span "31" at bounding box center [1148, 299] width 30 height 30
type input "**********"
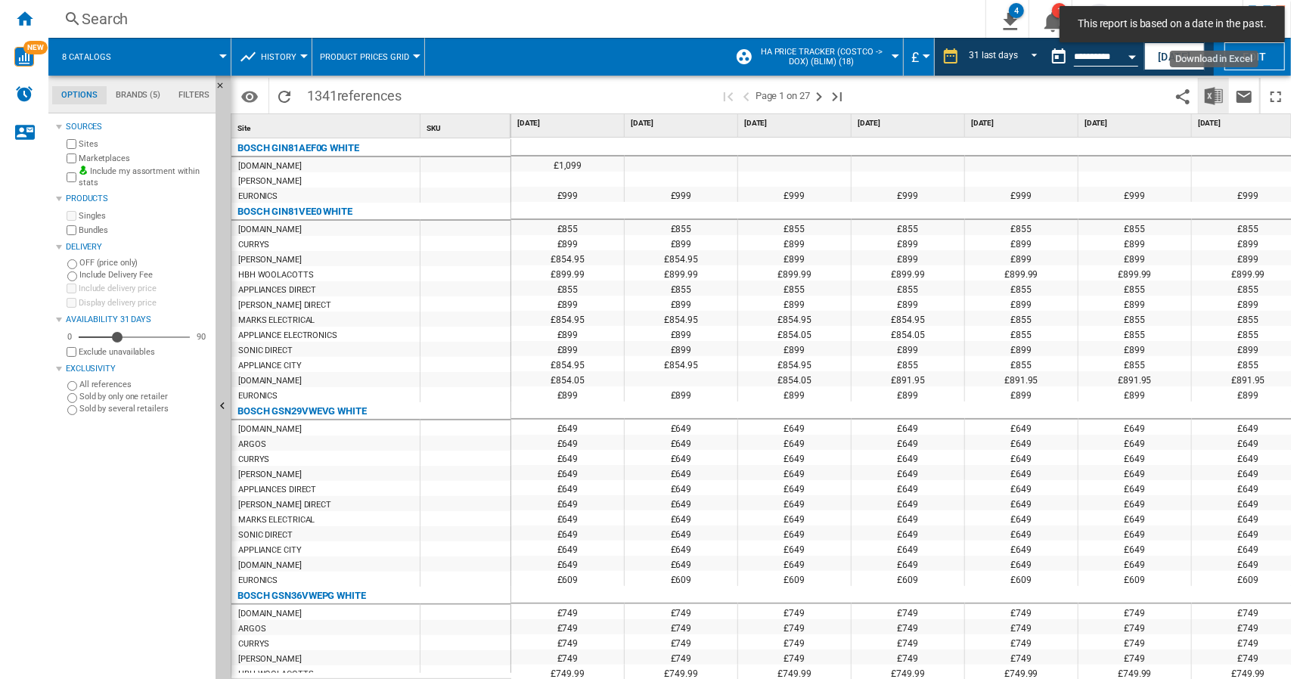
click at [1211, 96] on img "Download in Excel" at bounding box center [1214, 96] width 18 height 18
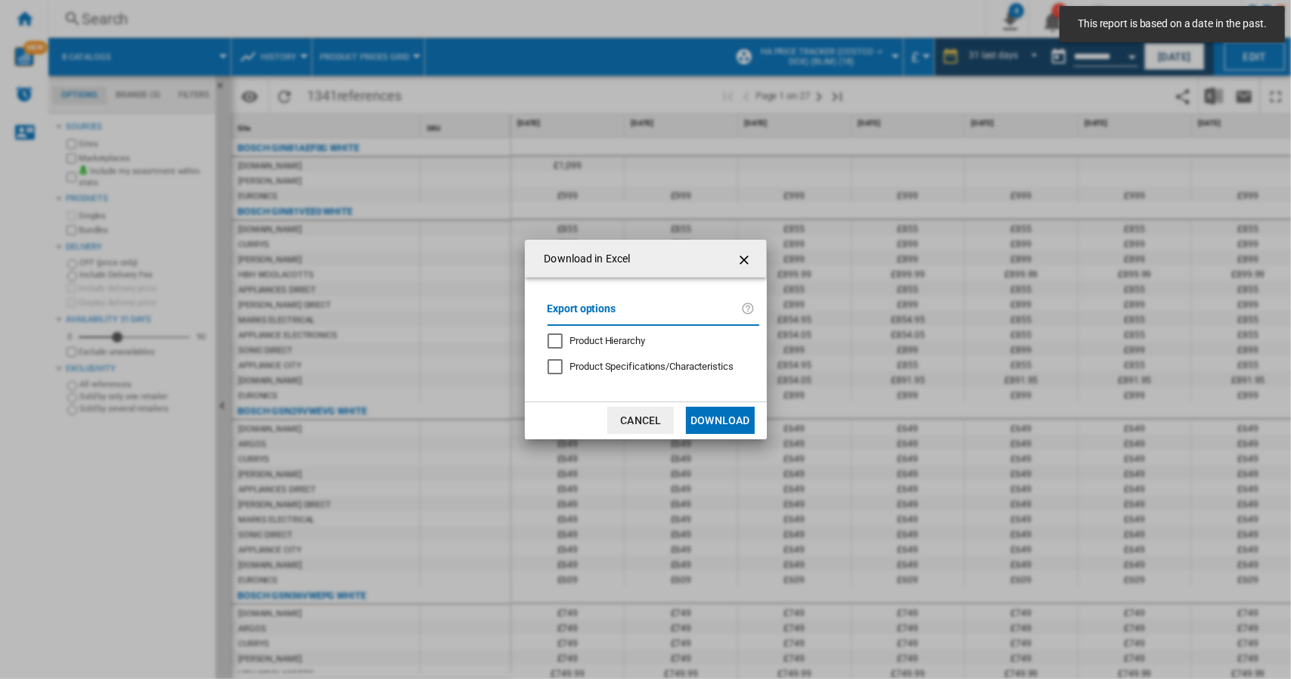
click at [735, 420] on button "Download" at bounding box center [720, 420] width 68 height 27
